Goal: Check status: Check status

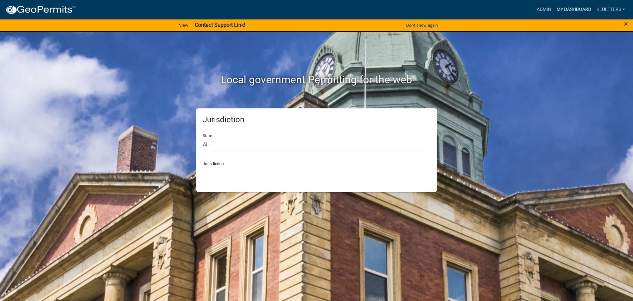
click at [577, 11] on link "My Dashboard" at bounding box center [574, 9] width 40 height 13
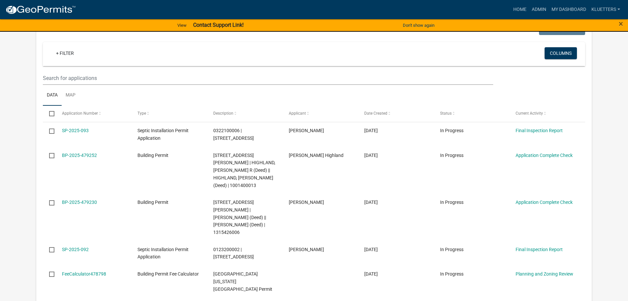
scroll to position [124, 0]
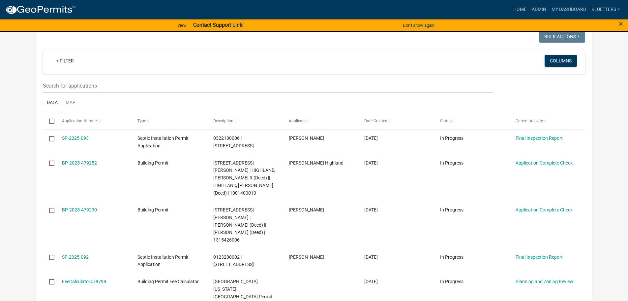
click at [99, 139] on div "SP-2025-093" at bounding box center [93, 138] width 63 height 8
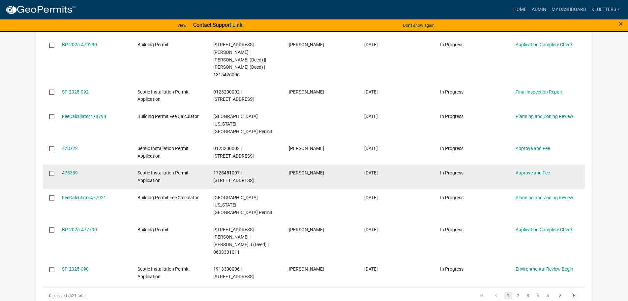
scroll to position [322, 0]
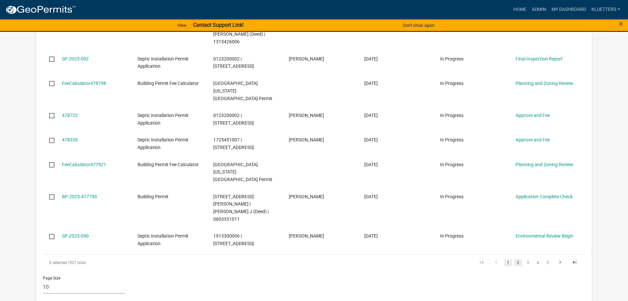
click at [519, 259] on link "2" at bounding box center [519, 262] width 8 height 7
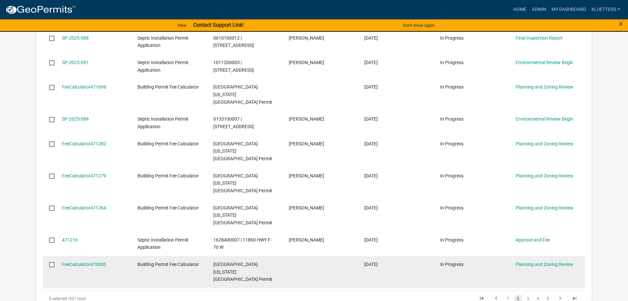
scroll to position [256, 0]
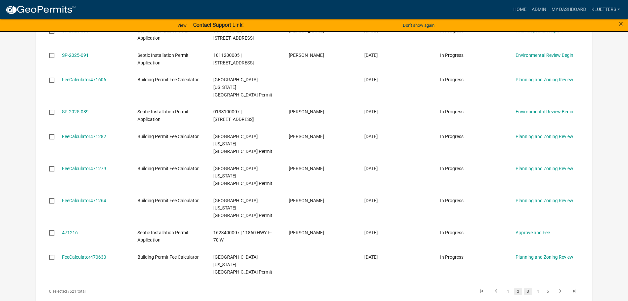
click at [527, 287] on link "3" at bounding box center [529, 290] width 8 height 7
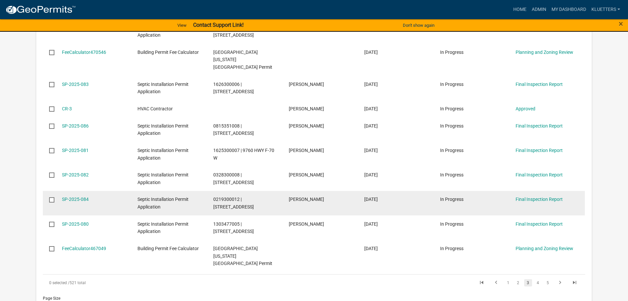
scroll to position [223, 0]
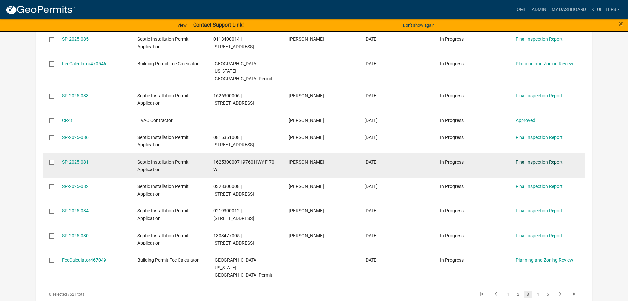
click at [534, 159] on link "Final Inspection Report" at bounding box center [539, 161] width 47 height 5
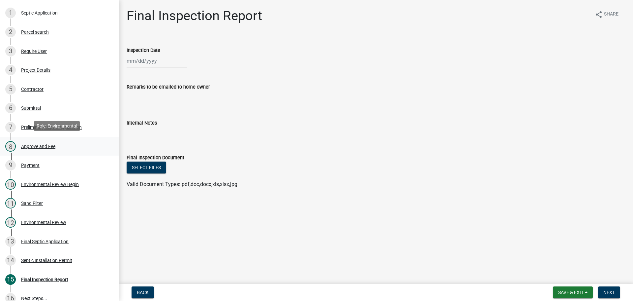
scroll to position [132, 0]
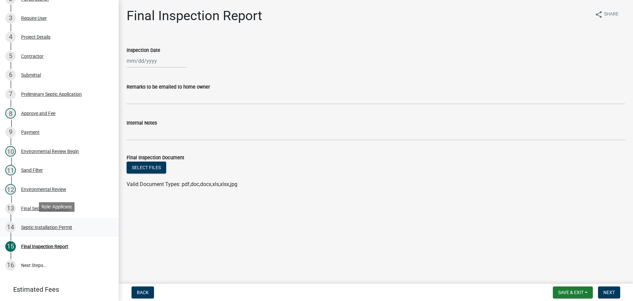
click at [54, 225] on div "Septic Installation Permit" at bounding box center [46, 227] width 51 height 5
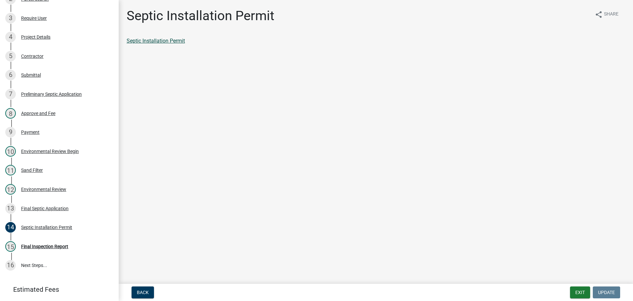
click at [156, 43] on link "Septic Installation Permit" at bounding box center [156, 41] width 58 height 6
